Goal: Task Accomplishment & Management: Use online tool/utility

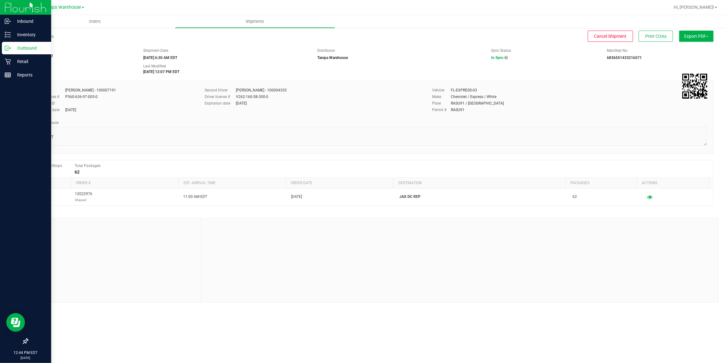
click at [26, 47] on p "Outbound" at bounding box center [29, 47] width 37 height 7
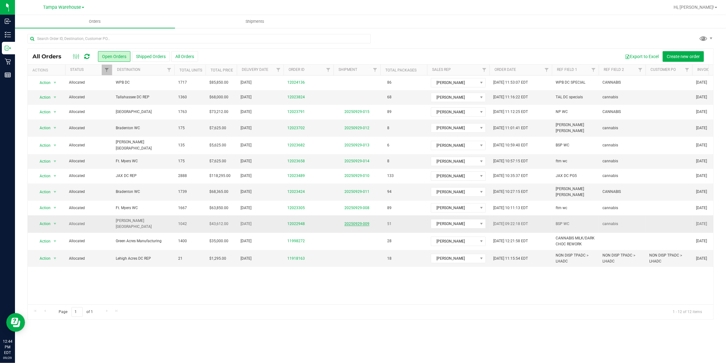
click at [360, 221] on link "20250929-009" at bounding box center [356, 223] width 25 height 4
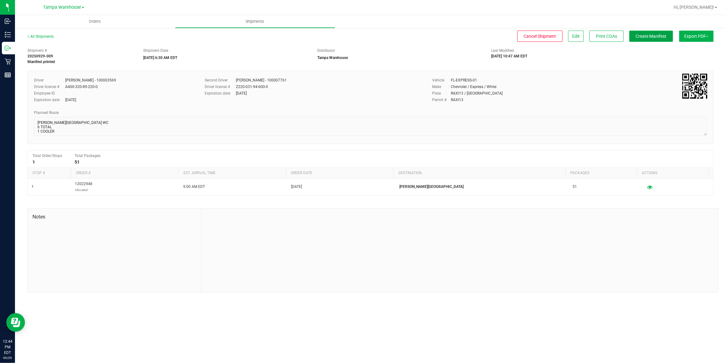
click at [652, 35] on span "Create Manifest" at bounding box center [650, 36] width 31 height 5
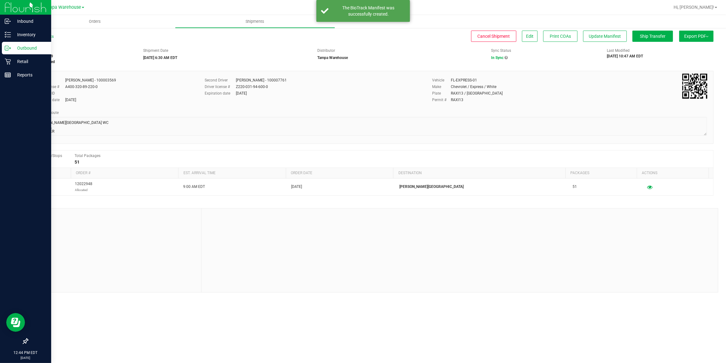
click at [27, 49] on p "Outbound" at bounding box center [29, 47] width 37 height 7
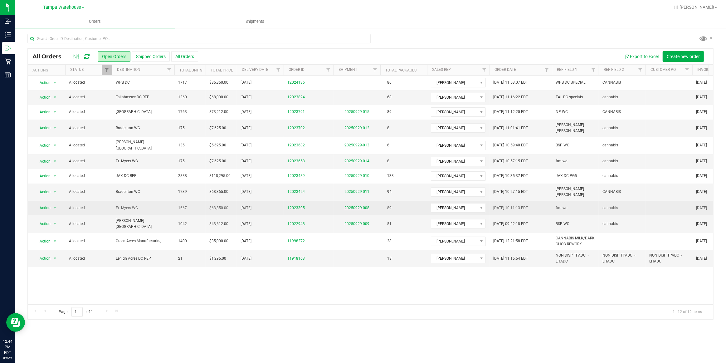
click at [357, 205] on link "20250929-008" at bounding box center [356, 207] width 25 height 4
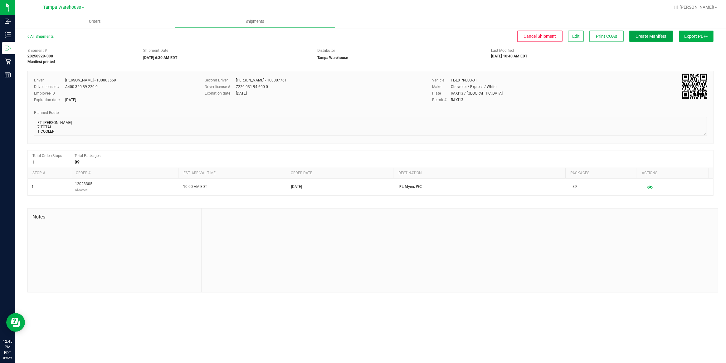
click at [655, 38] on span "Create Manifest" at bounding box center [650, 36] width 31 height 5
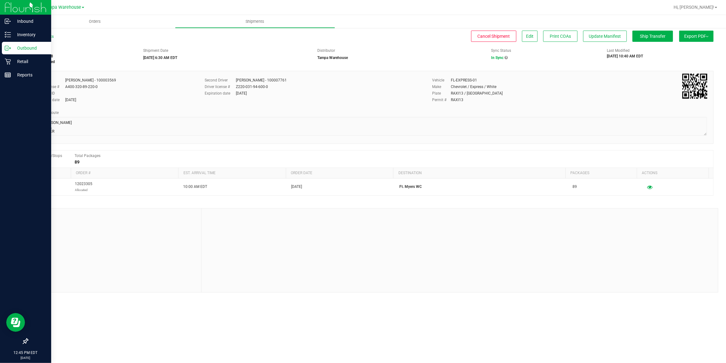
click at [26, 47] on p "Outbound" at bounding box center [29, 47] width 37 height 7
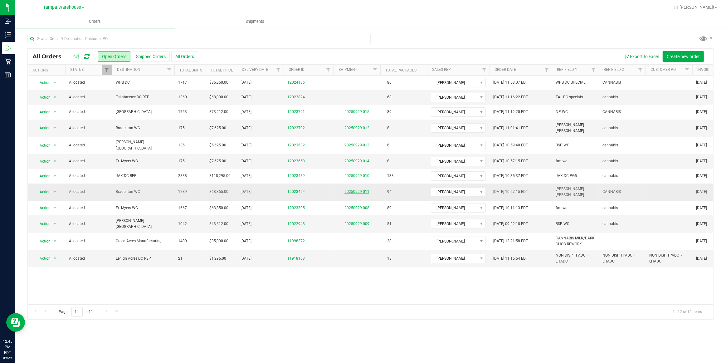
click at [361, 189] on link "20250929-011" at bounding box center [356, 191] width 25 height 4
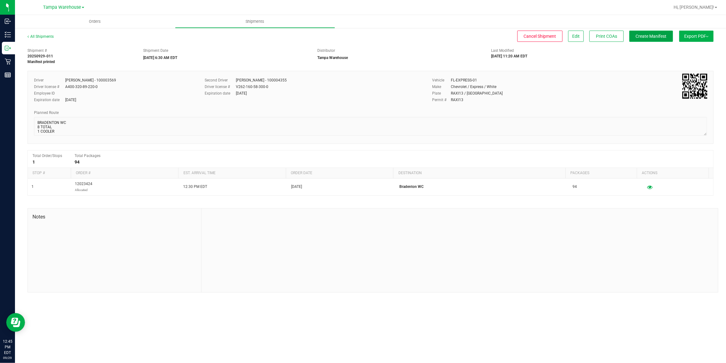
click at [656, 37] on span "Create Manifest" at bounding box center [650, 36] width 31 height 5
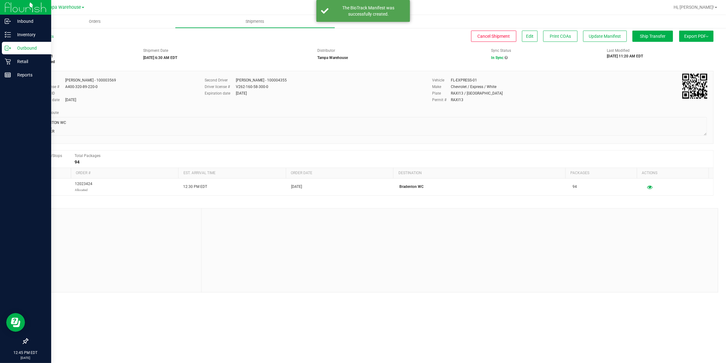
click at [23, 47] on p "Outbound" at bounding box center [29, 47] width 37 height 7
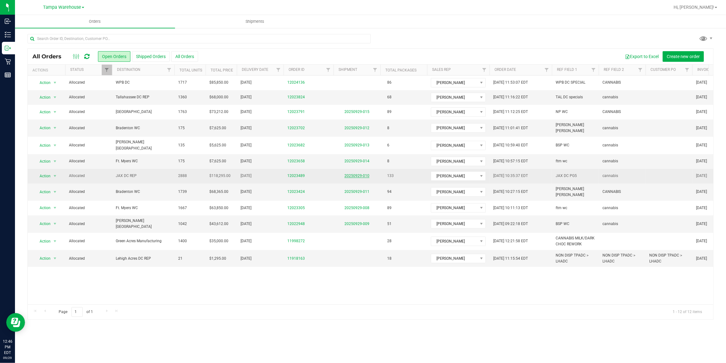
click at [361, 173] on link "20250929-010" at bounding box center [356, 175] width 25 height 4
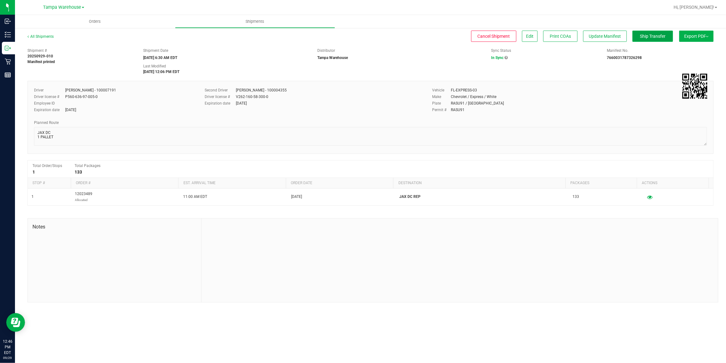
click at [652, 36] on span "Ship Transfer" at bounding box center [653, 36] width 26 height 5
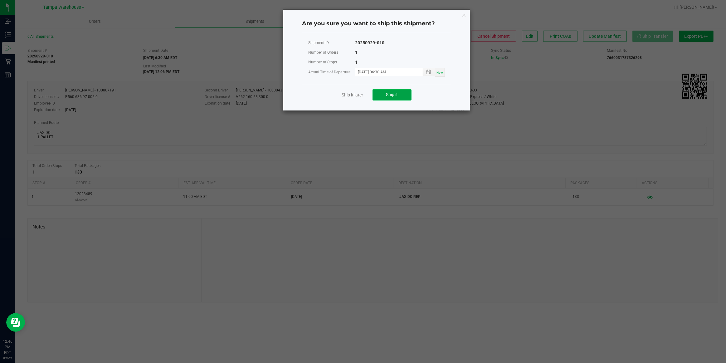
click at [388, 95] on span "Ship it" at bounding box center [392, 94] width 12 height 5
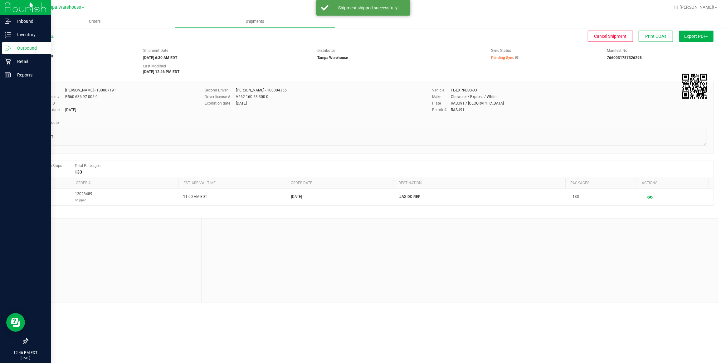
click at [27, 46] on p "Outbound" at bounding box center [29, 47] width 37 height 7
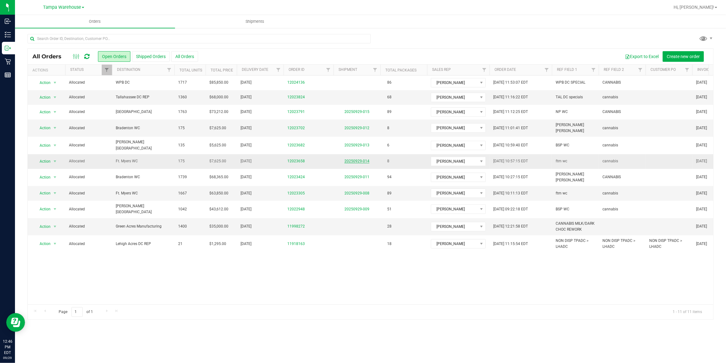
click at [359, 159] on link "20250929-014" at bounding box center [356, 161] width 25 height 4
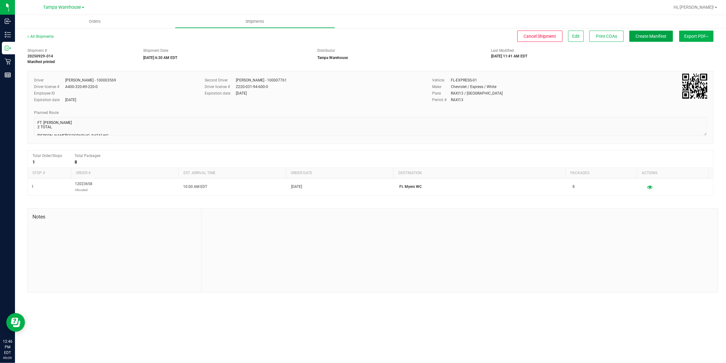
click at [655, 37] on span "Create Manifest" at bounding box center [650, 36] width 31 height 5
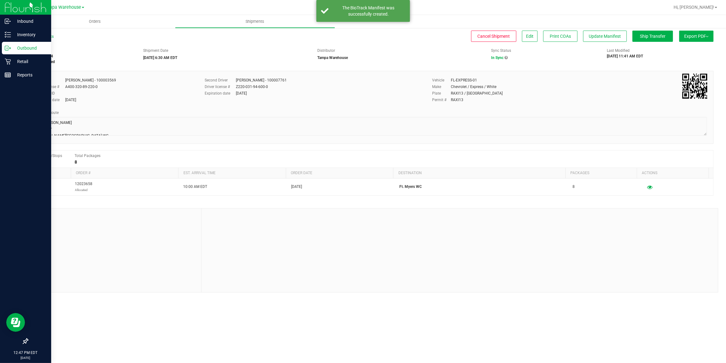
click at [25, 46] on p "Outbound" at bounding box center [29, 47] width 37 height 7
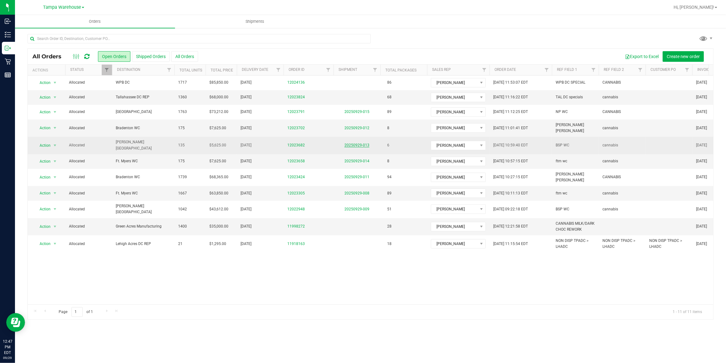
click at [364, 143] on link "20250929-013" at bounding box center [356, 145] width 25 height 4
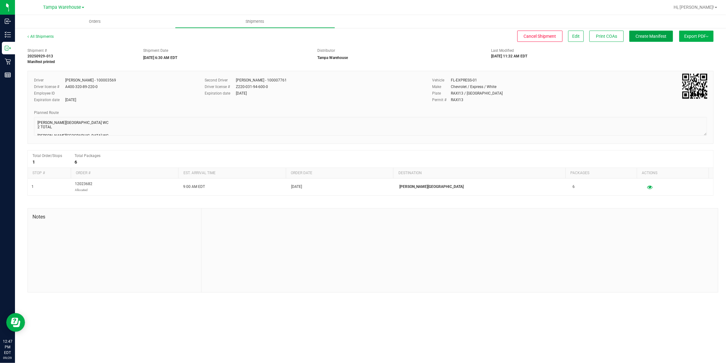
click at [658, 37] on span "Create Manifest" at bounding box center [650, 36] width 31 height 5
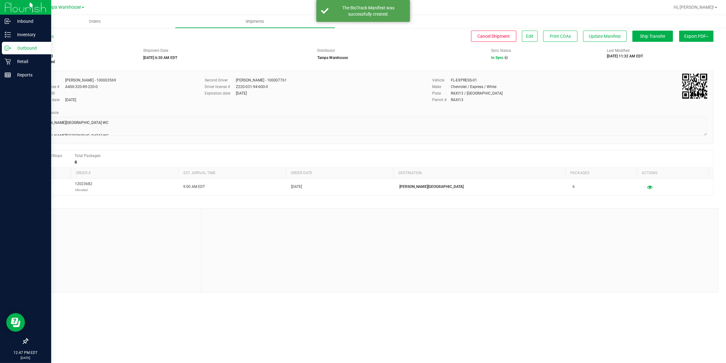
click at [30, 47] on p "Outbound" at bounding box center [29, 47] width 37 height 7
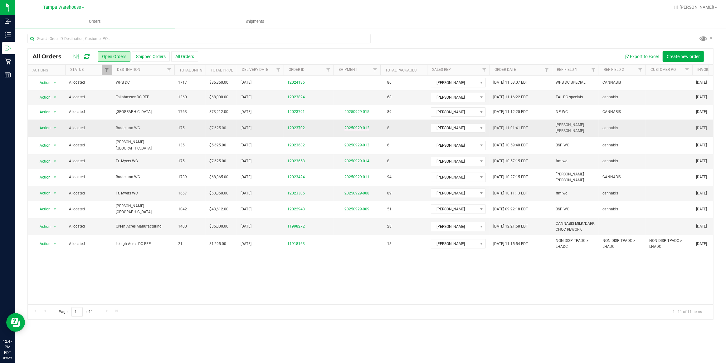
click at [360, 127] on link "20250929-012" at bounding box center [356, 128] width 25 height 4
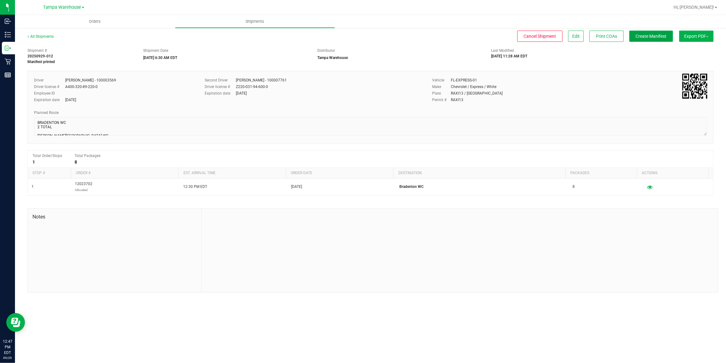
click at [655, 38] on span "Create Manifest" at bounding box center [650, 36] width 31 height 5
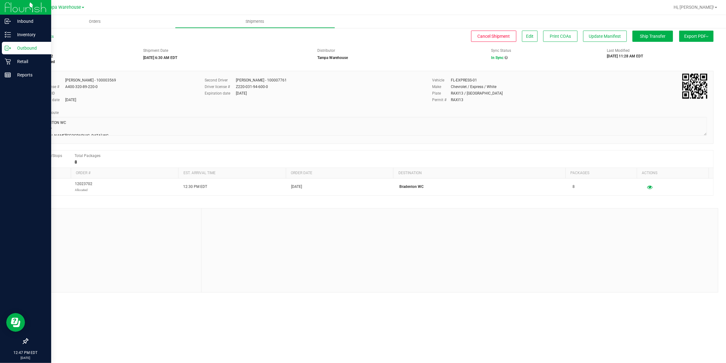
click at [24, 47] on p "Outbound" at bounding box center [29, 47] width 37 height 7
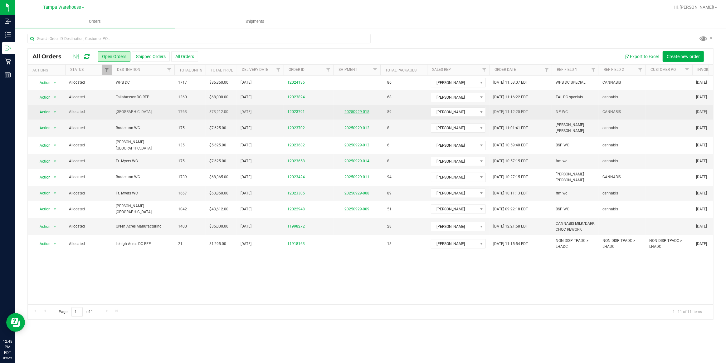
click at [360, 112] on link "20250929-015" at bounding box center [356, 111] width 25 height 4
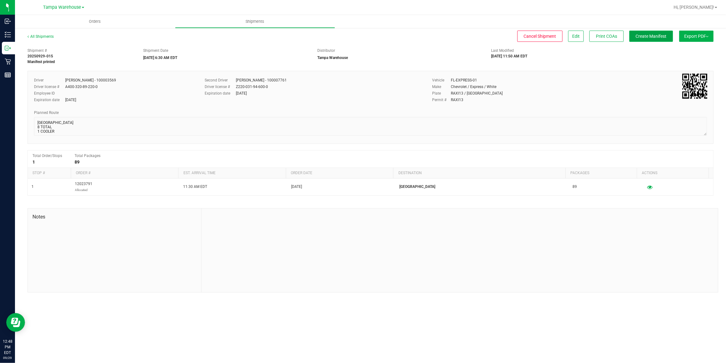
click at [650, 38] on span "Create Manifest" at bounding box center [650, 36] width 31 height 5
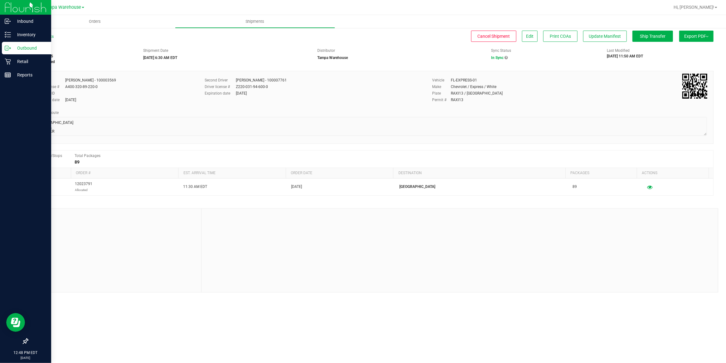
click at [23, 46] on p "Outbound" at bounding box center [29, 47] width 37 height 7
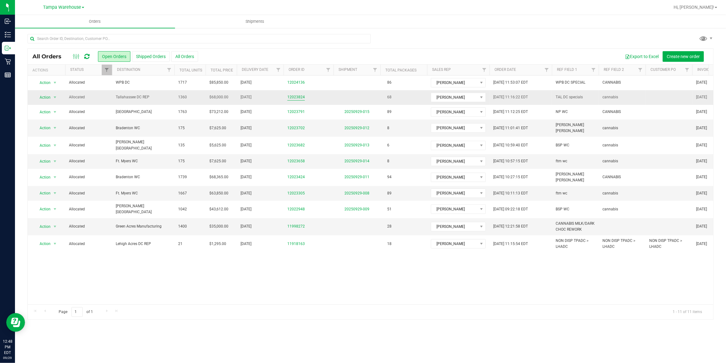
click at [293, 98] on link "12023824" at bounding box center [295, 97] width 17 height 6
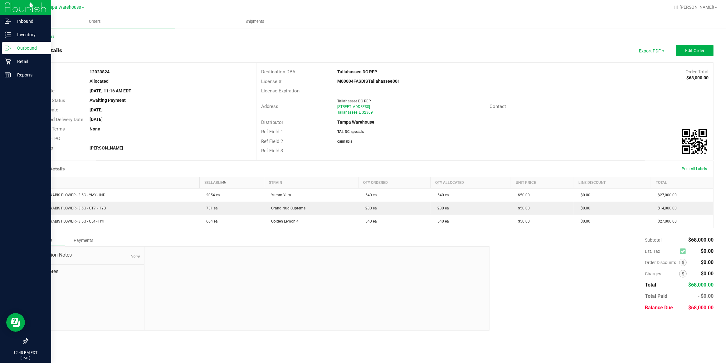
click at [29, 47] on p "Outbound" at bounding box center [29, 47] width 37 height 7
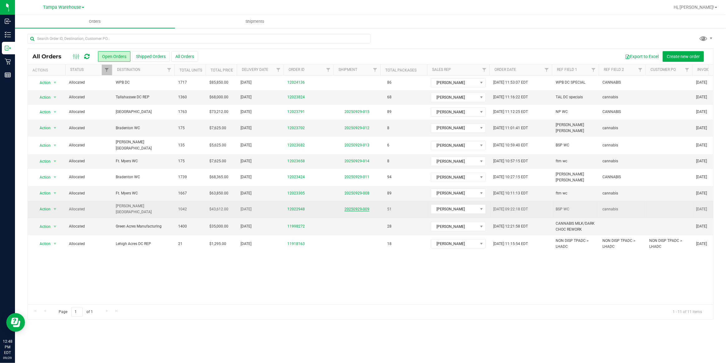
click at [362, 207] on link "20250929-009" at bounding box center [356, 209] width 25 height 4
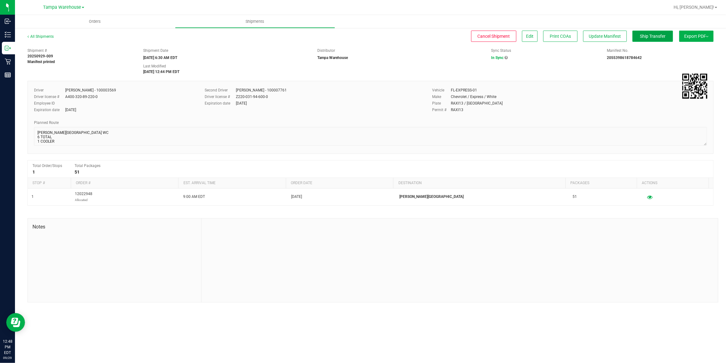
click at [648, 38] on span "Ship Transfer" at bounding box center [653, 36] width 26 height 5
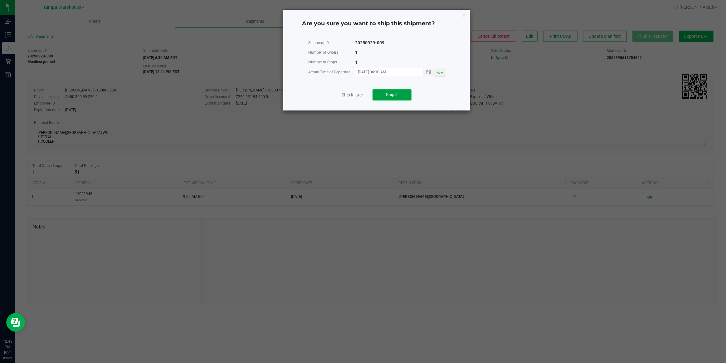
click at [392, 95] on span "Ship it" at bounding box center [392, 94] width 12 height 5
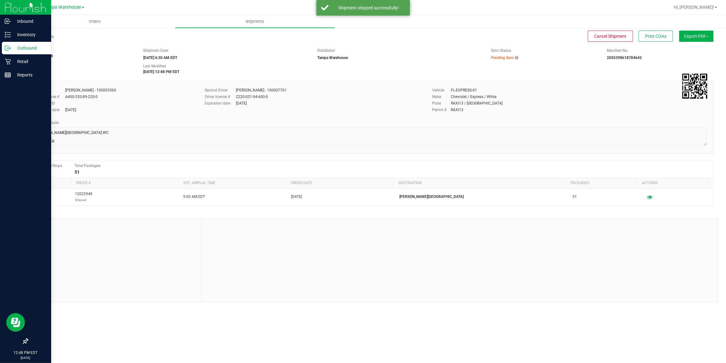
click at [34, 48] on p "Outbound" at bounding box center [29, 47] width 37 height 7
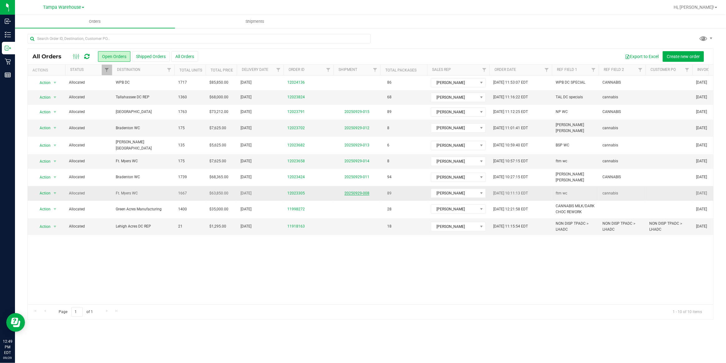
click at [364, 191] on link "20250929-008" at bounding box center [356, 193] width 25 height 4
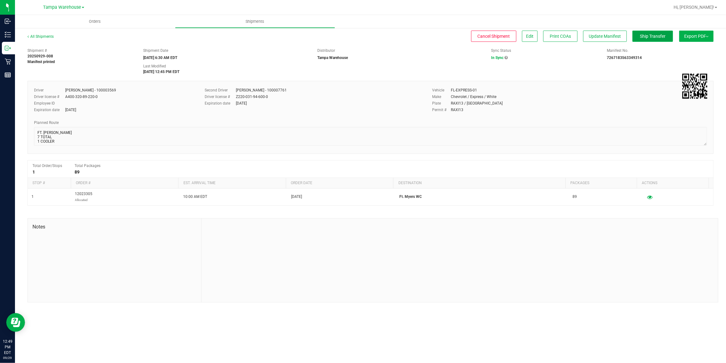
click at [659, 37] on span "Ship Transfer" at bounding box center [653, 36] width 26 height 5
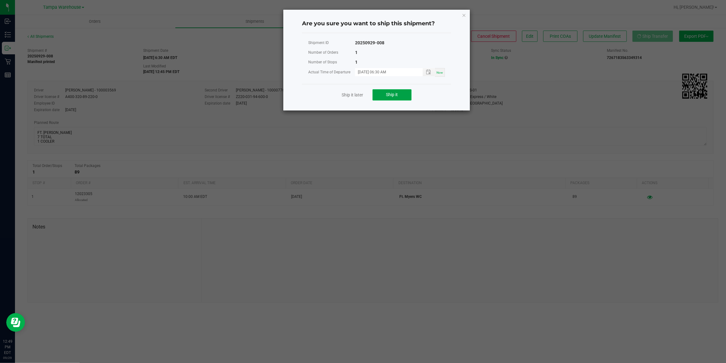
click at [394, 92] on span "Ship it" at bounding box center [392, 94] width 12 height 5
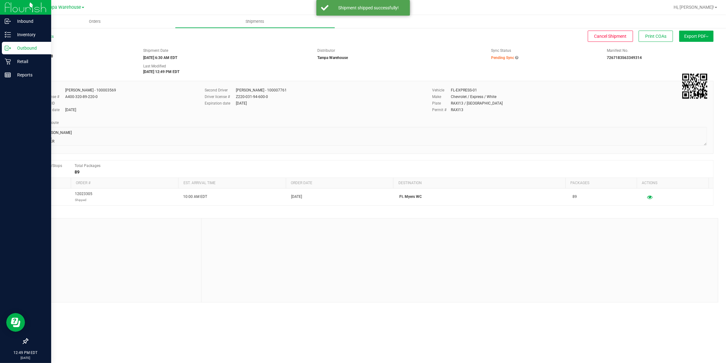
click at [31, 48] on p "Outbound" at bounding box center [29, 47] width 37 height 7
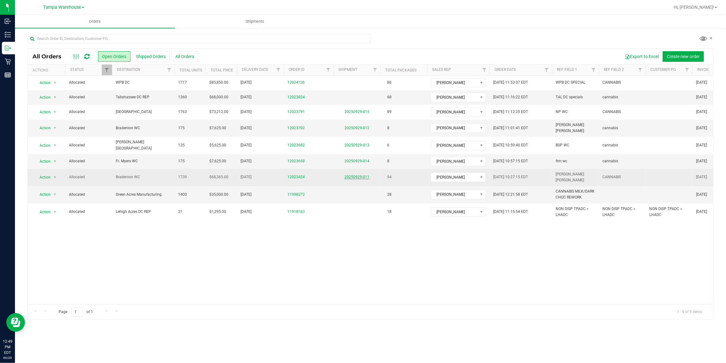
click at [360, 175] on link "20250929-011" at bounding box center [356, 177] width 25 height 4
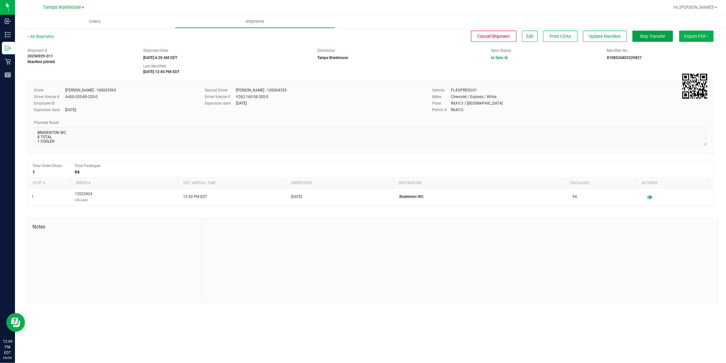
click at [655, 37] on span "Ship Transfer" at bounding box center [653, 36] width 26 height 5
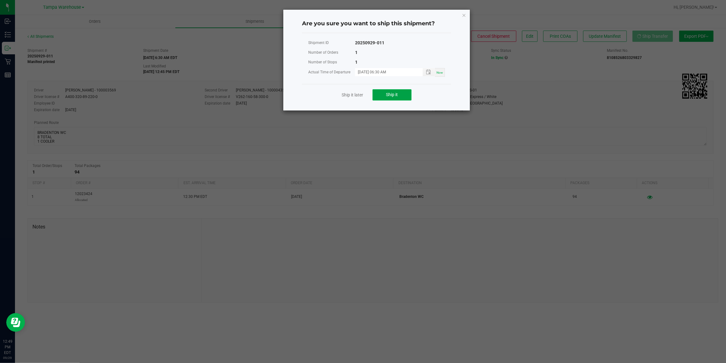
click at [397, 93] on span "Ship it" at bounding box center [392, 94] width 12 height 5
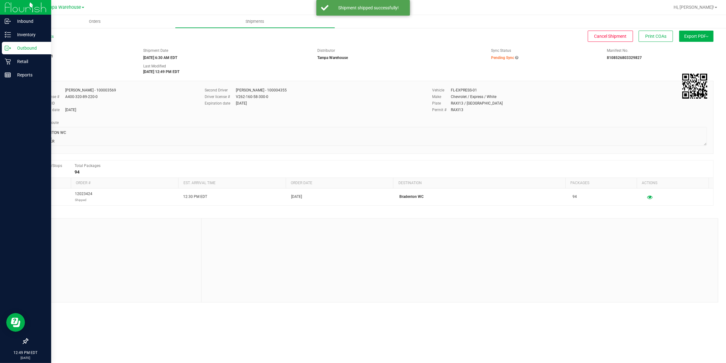
click at [21, 45] on p "Outbound" at bounding box center [29, 47] width 37 height 7
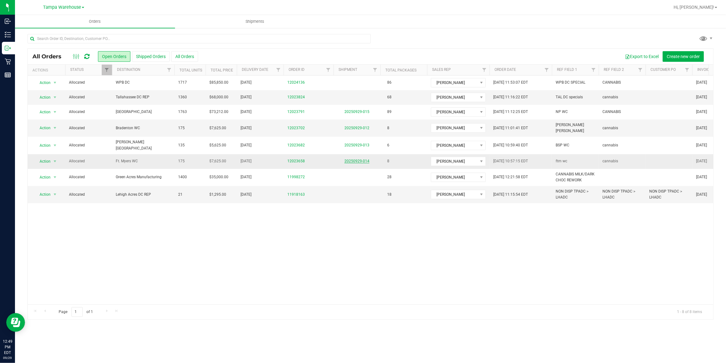
click at [361, 159] on link "20250929-014" at bounding box center [356, 161] width 25 height 4
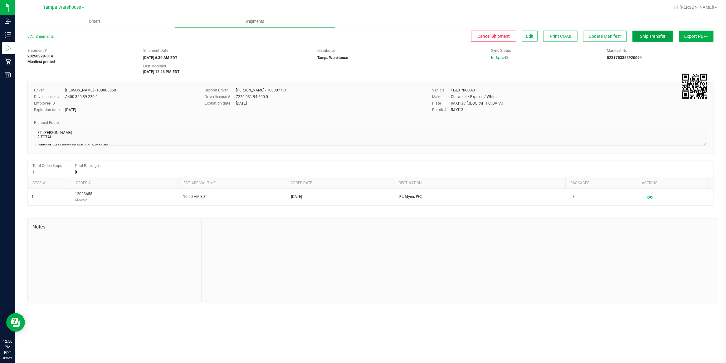
click at [659, 38] on span "Ship Transfer" at bounding box center [653, 36] width 26 height 5
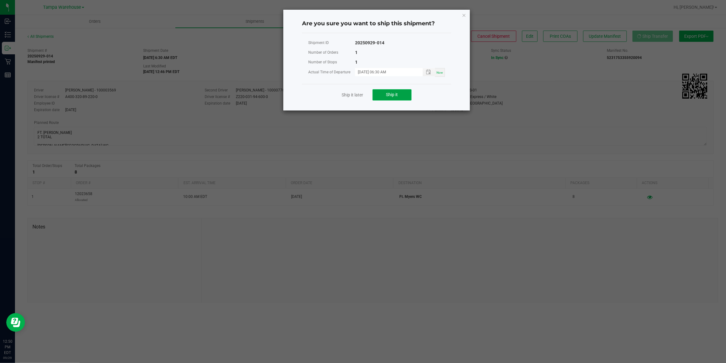
click at [394, 94] on span "Ship it" at bounding box center [392, 94] width 12 height 5
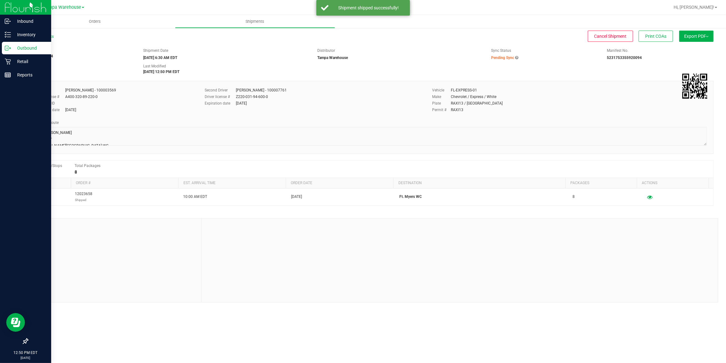
click at [28, 48] on p "Outbound" at bounding box center [29, 47] width 37 height 7
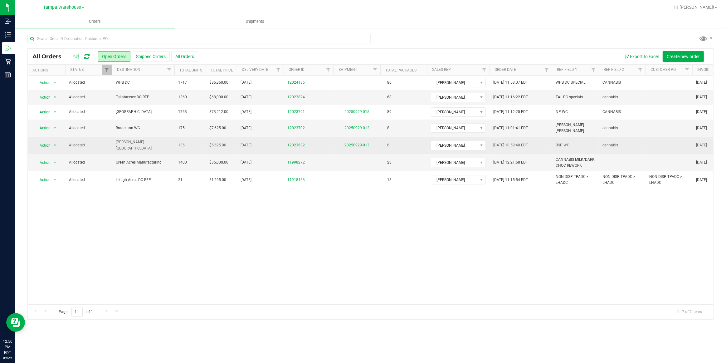
click at [363, 143] on link "20250929-013" at bounding box center [356, 145] width 25 height 4
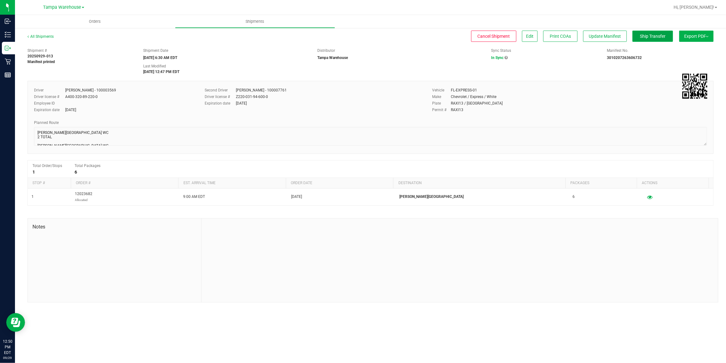
click at [656, 37] on span "Ship Transfer" at bounding box center [653, 36] width 26 height 5
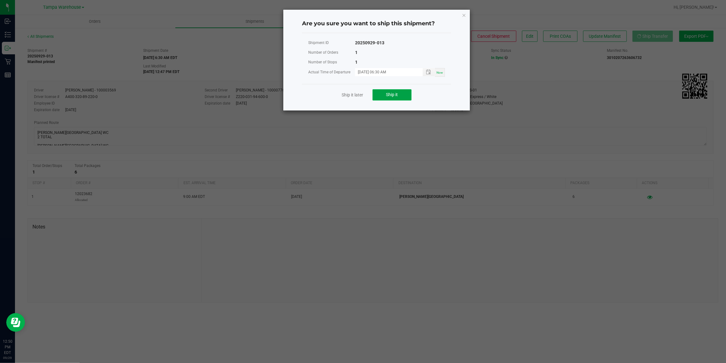
click at [401, 96] on button "Ship it" at bounding box center [391, 94] width 39 height 11
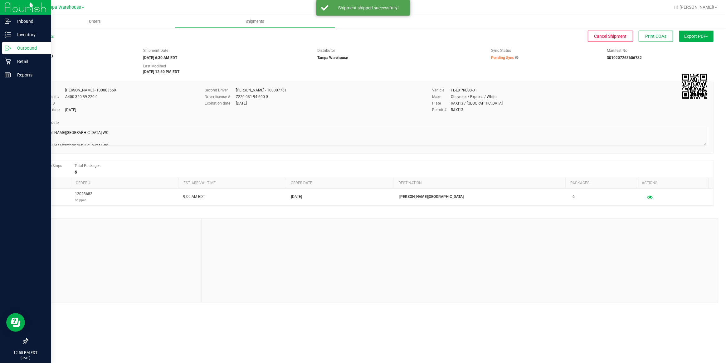
click at [29, 49] on p "Outbound" at bounding box center [29, 47] width 37 height 7
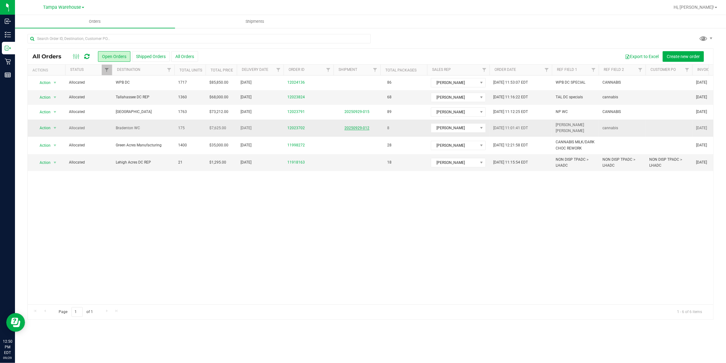
click at [360, 126] on link "20250929-012" at bounding box center [356, 128] width 25 height 4
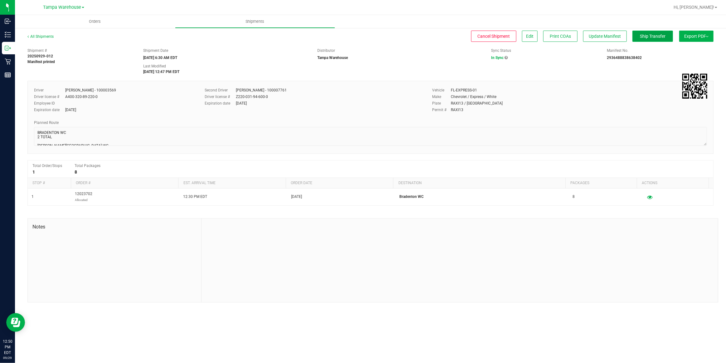
click at [652, 37] on span "Ship Transfer" at bounding box center [653, 36] width 26 height 5
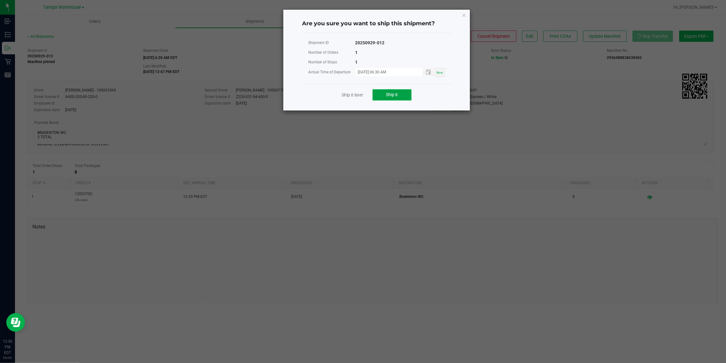
click at [396, 95] on span "Ship it" at bounding box center [392, 94] width 12 height 5
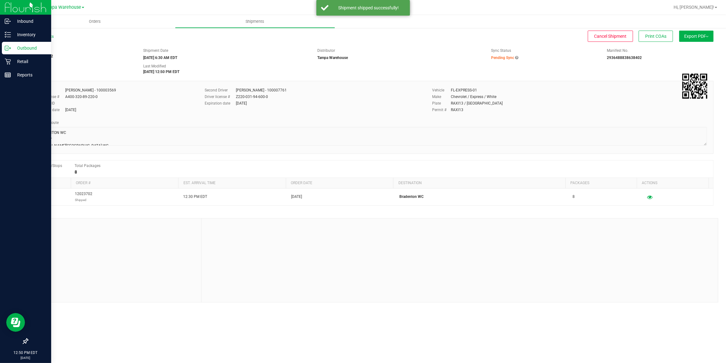
click at [30, 48] on p "Outbound" at bounding box center [29, 47] width 37 height 7
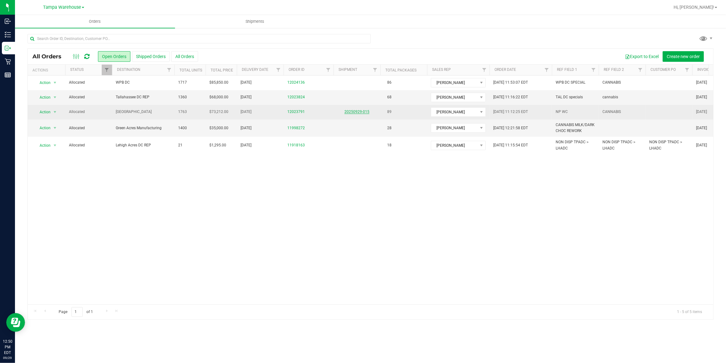
click at [363, 111] on link "20250929-015" at bounding box center [356, 111] width 25 height 4
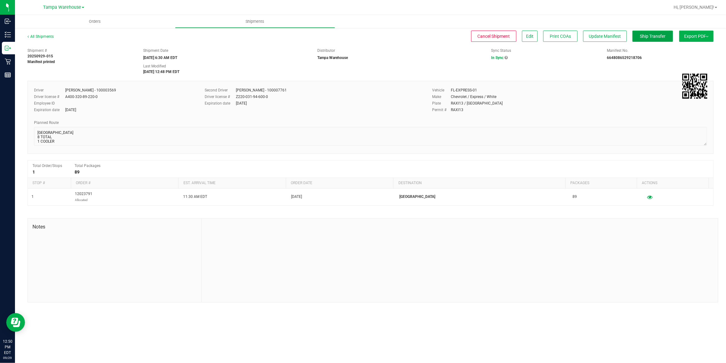
click at [653, 35] on span "Ship Transfer" at bounding box center [653, 36] width 26 height 5
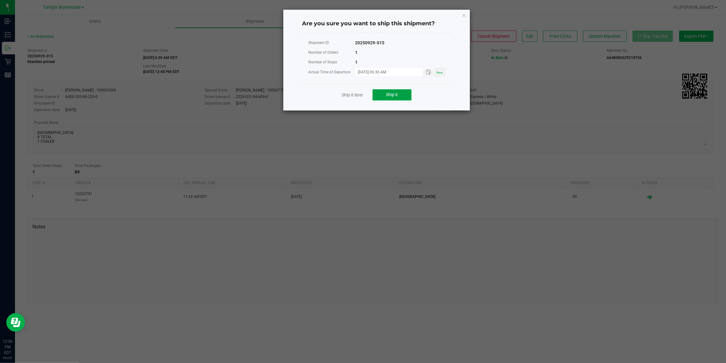
click at [391, 95] on span "Ship it" at bounding box center [392, 94] width 12 height 5
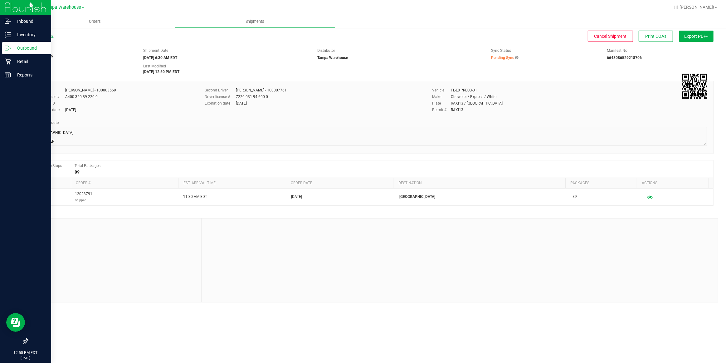
click at [28, 47] on p "Outbound" at bounding box center [29, 47] width 37 height 7
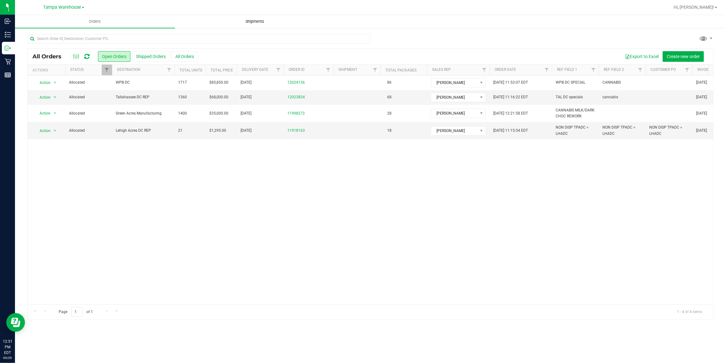
click at [264, 20] on span "Shipments" at bounding box center [255, 22] width 36 height 6
